Goal: Check status: Check status

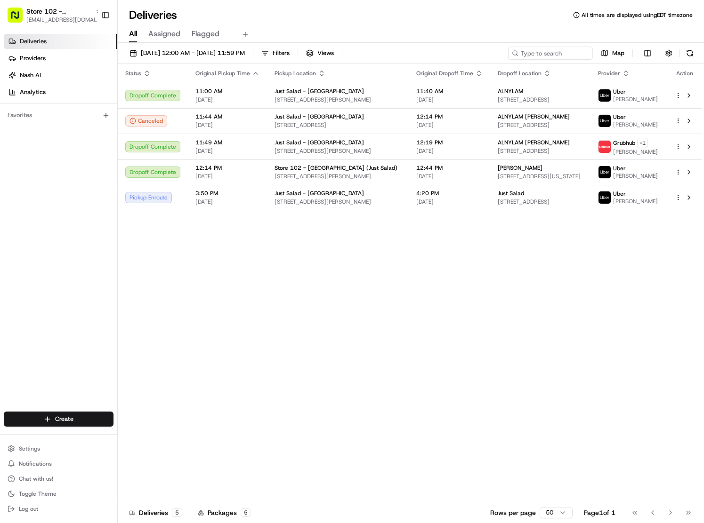
drag, startPoint x: 443, startPoint y: 259, endPoint x: 437, endPoint y: 239, distance: 20.8
click at [443, 258] on div "Status Original Pickup Time Pickup Location Original Dropoff Time Dropoff Locat…" at bounding box center [410, 283] width 584 height 439
click at [459, 91] on span "11:40 AM" at bounding box center [449, 92] width 66 height 8
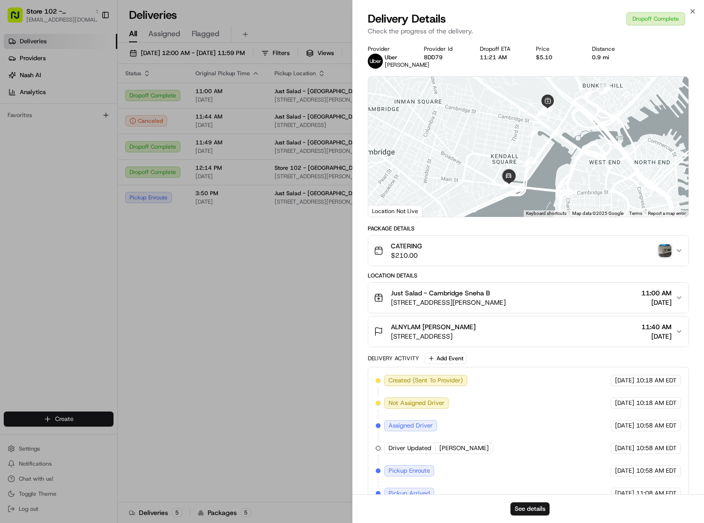
click at [662, 254] on img "button" at bounding box center [664, 250] width 13 height 13
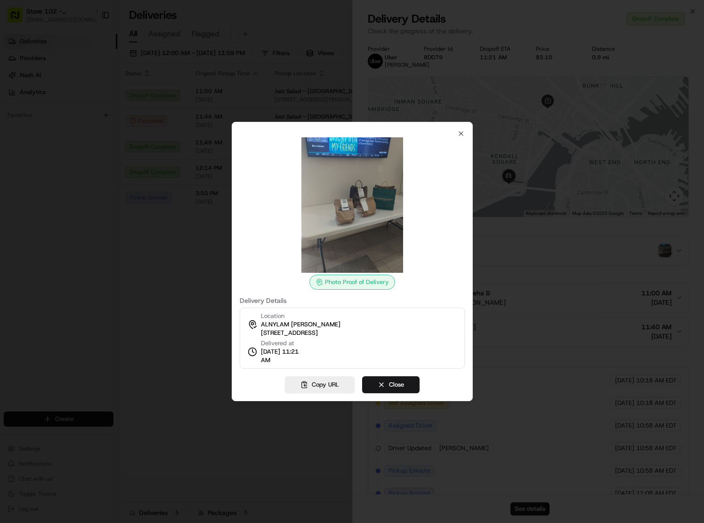
click at [551, 292] on div at bounding box center [352, 261] width 704 height 523
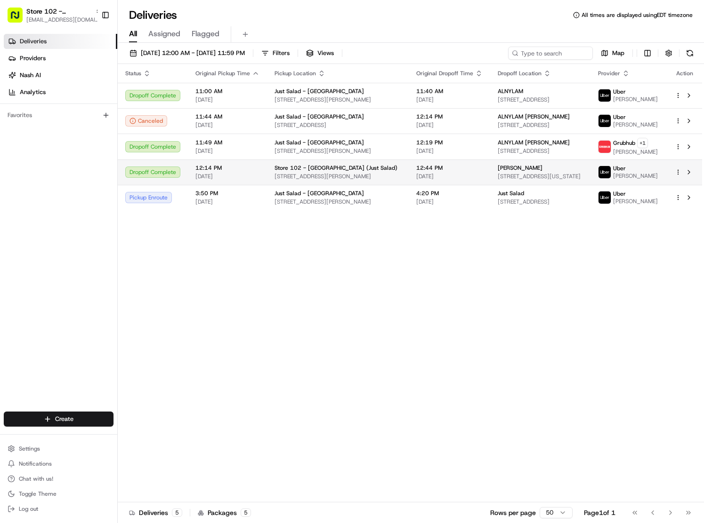
click at [539, 174] on span "[STREET_ADDRESS][US_STATE]" at bounding box center [540, 177] width 85 height 8
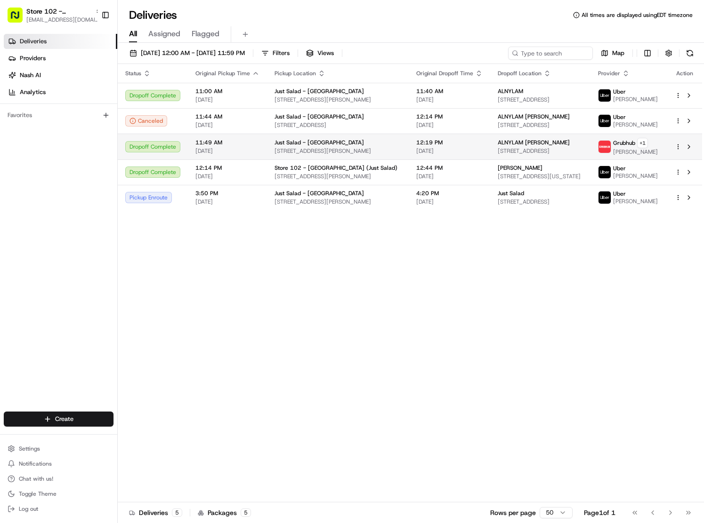
click at [523, 143] on span "ALNYLAM [PERSON_NAME]" at bounding box center [534, 143] width 72 height 8
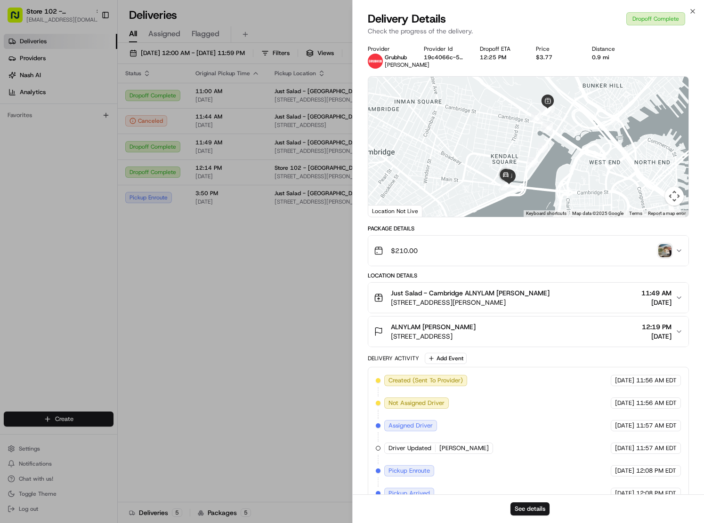
click at [667, 254] on img "button" at bounding box center [664, 250] width 13 height 13
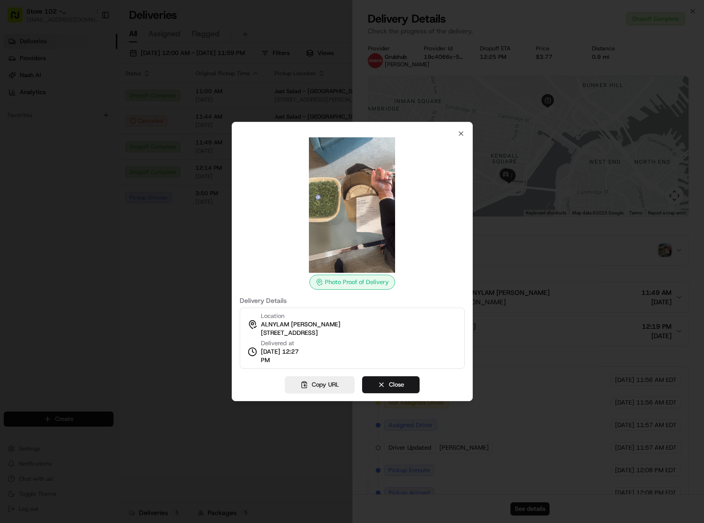
click at [161, 327] on div at bounding box center [352, 261] width 704 height 523
